Goal: Ask a question

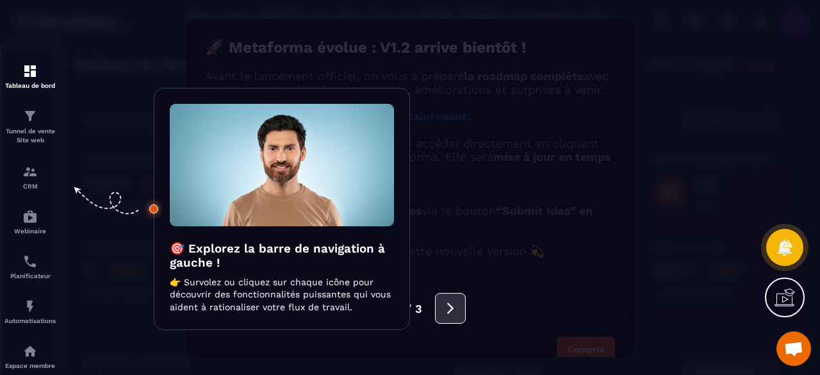
click at [447, 308] on icon at bounding box center [451, 308] width 14 height 14
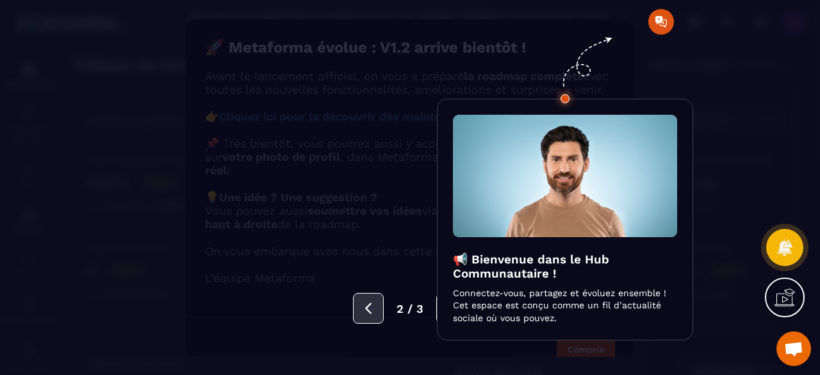
click at [376, 310] on icon at bounding box center [369, 308] width 14 height 14
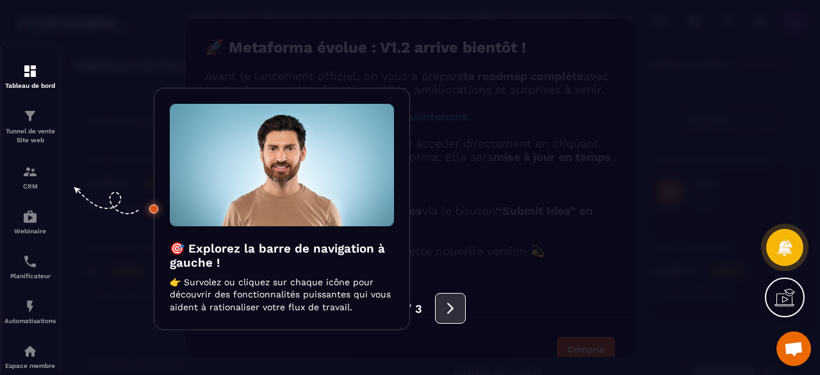
click at [437, 312] on button at bounding box center [450, 308] width 31 height 31
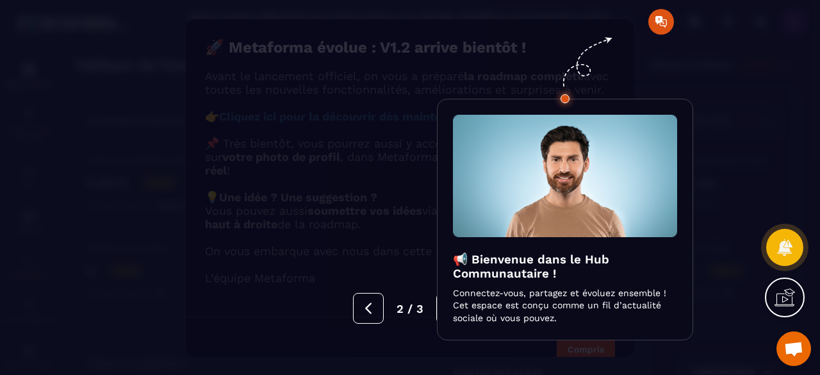
click at [747, 159] on div at bounding box center [410, 187] width 820 height 375
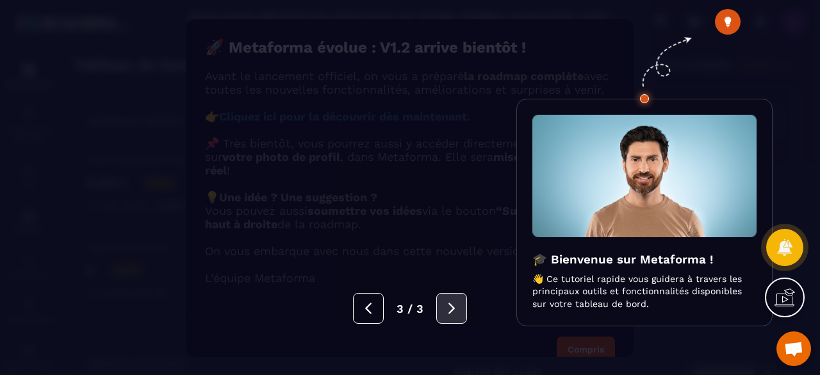
click at [456, 316] on button at bounding box center [452, 308] width 31 height 31
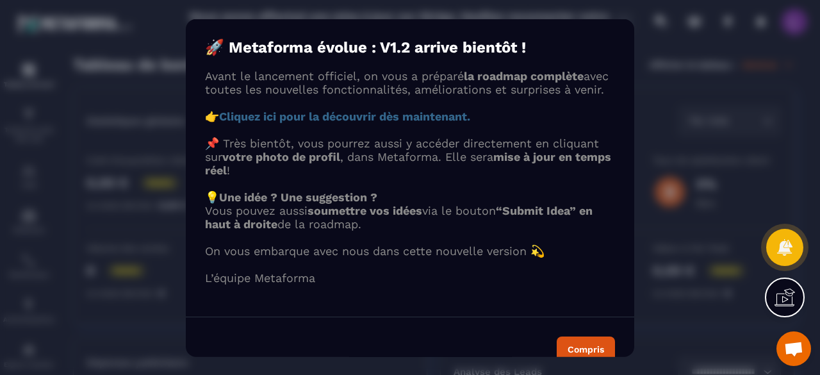
click at [456, 303] on div "🚀 Metaforma évolue : V1.2 arrive bientôt ! Avant le lancement officiel, on vous…" at bounding box center [410, 161] width 449 height 285
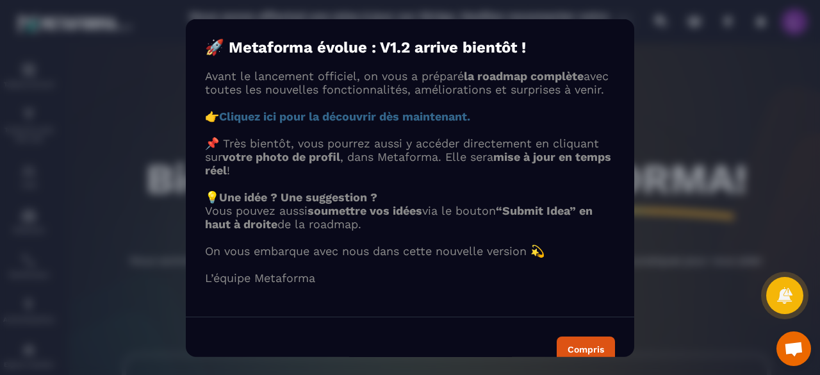
scroll to position [50, 0]
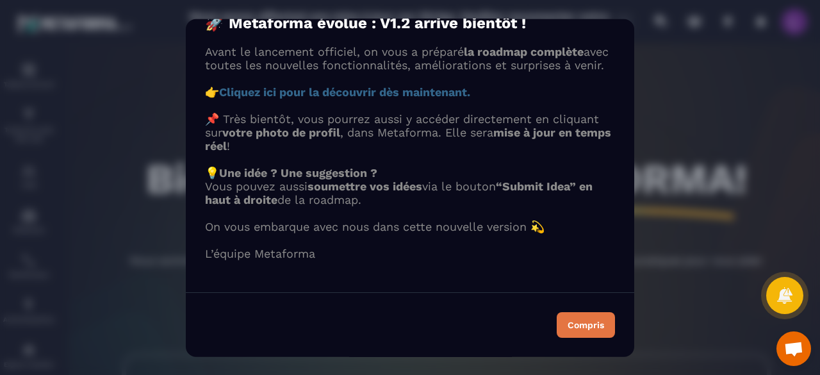
click at [590, 330] on button "Compris" at bounding box center [586, 325] width 58 height 26
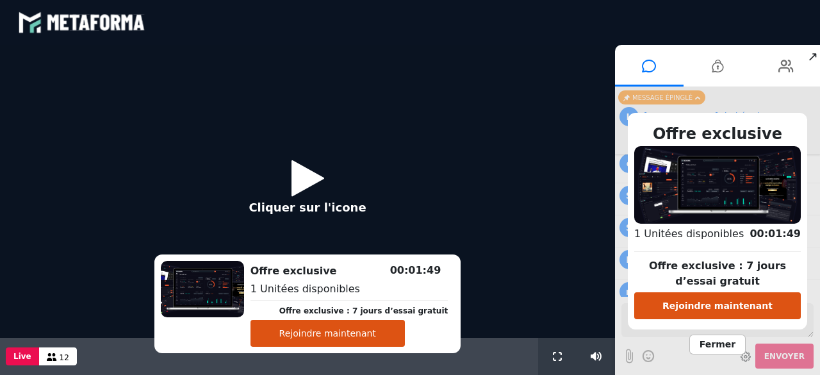
scroll to position [1113, 0]
click at [718, 347] on span "Fermer" at bounding box center [718, 345] width 56 height 20
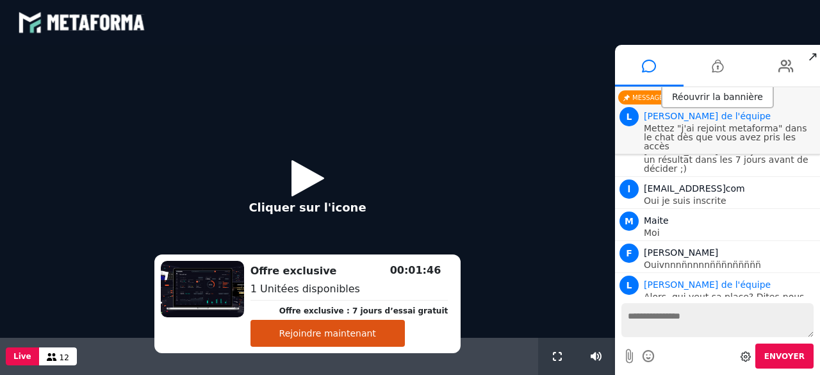
click at [690, 313] on textarea at bounding box center [718, 320] width 192 height 34
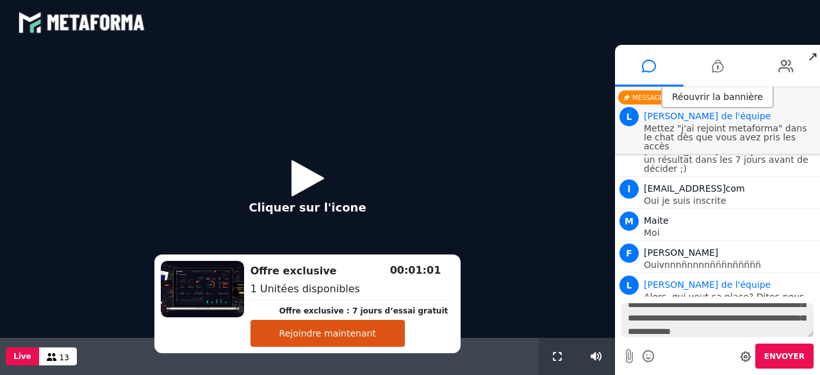
scroll to position [38, 0]
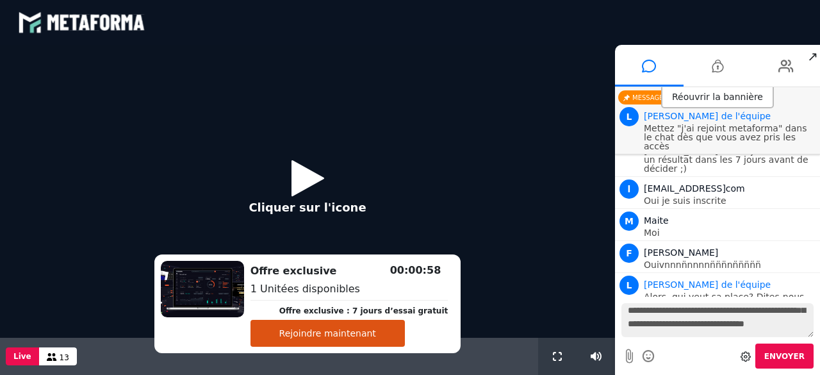
type textarea "**********"
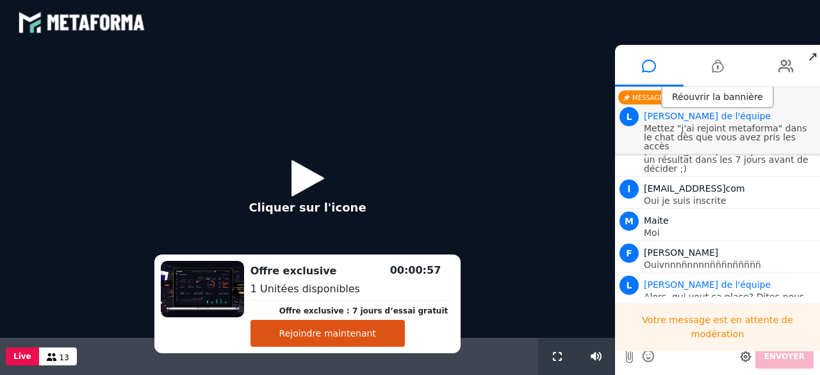
scroll to position [0, 0]
click at [317, 182] on icon at bounding box center [308, 178] width 33 height 42
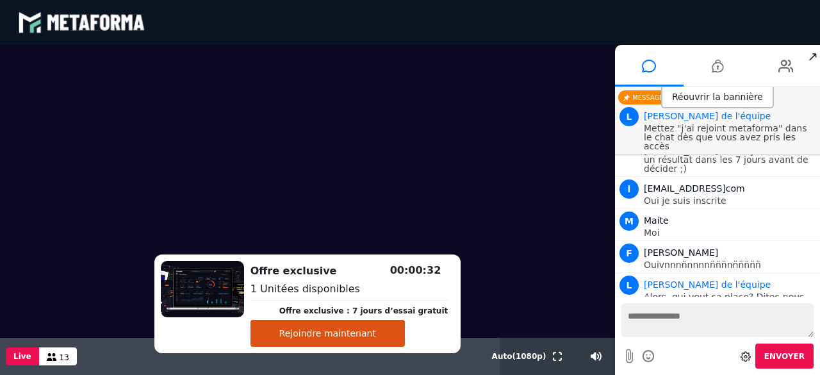
click at [642, 313] on textarea at bounding box center [718, 320] width 192 height 34
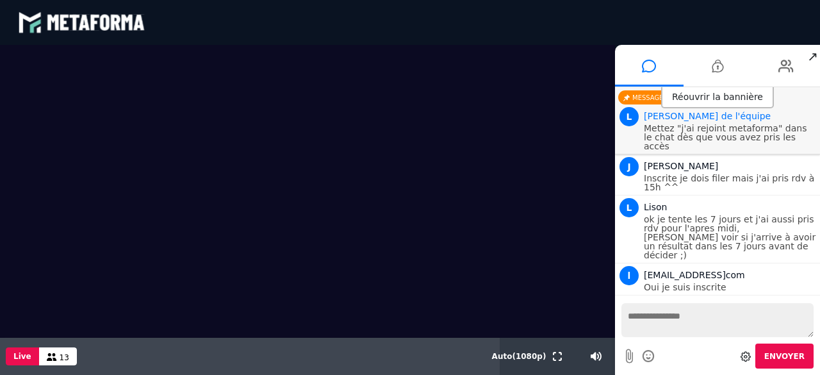
scroll to position [1112, 0]
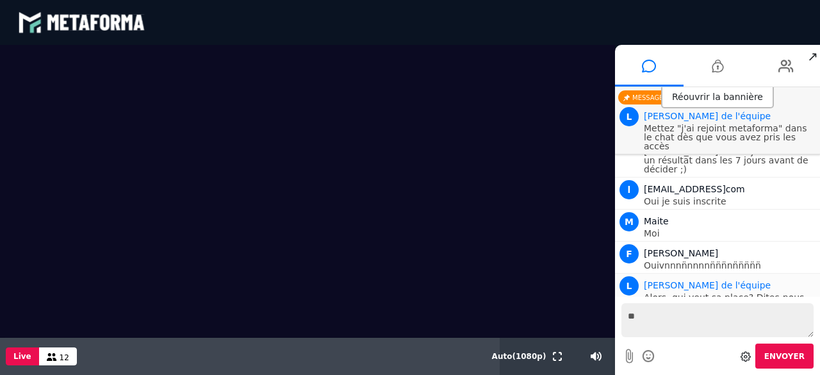
type textarea "*"
type textarea "**********"
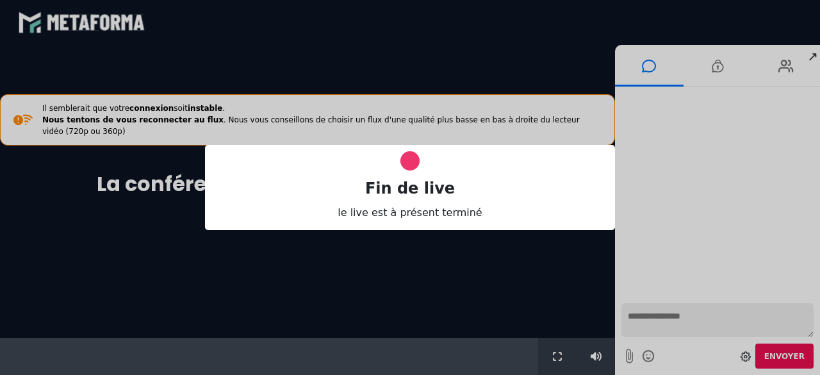
scroll to position [0, 0]
